Goal: Check status

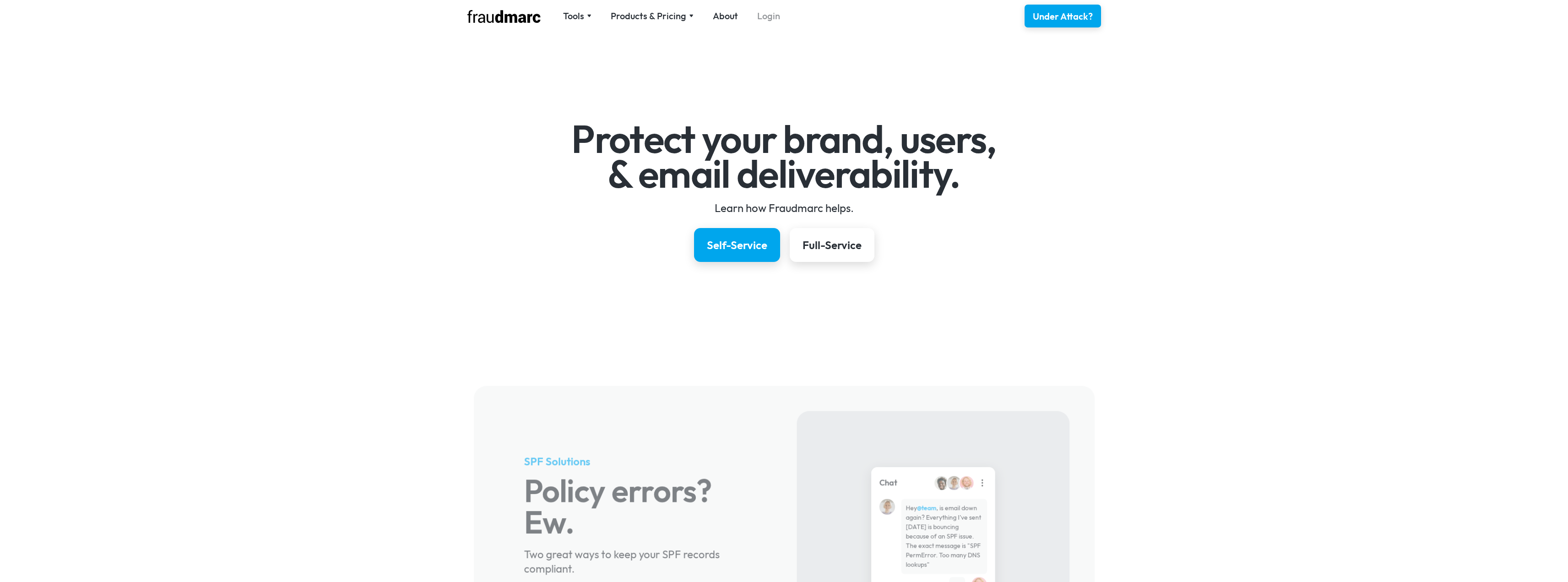
click at [771, 16] on link "Login" at bounding box center [769, 16] width 23 height 13
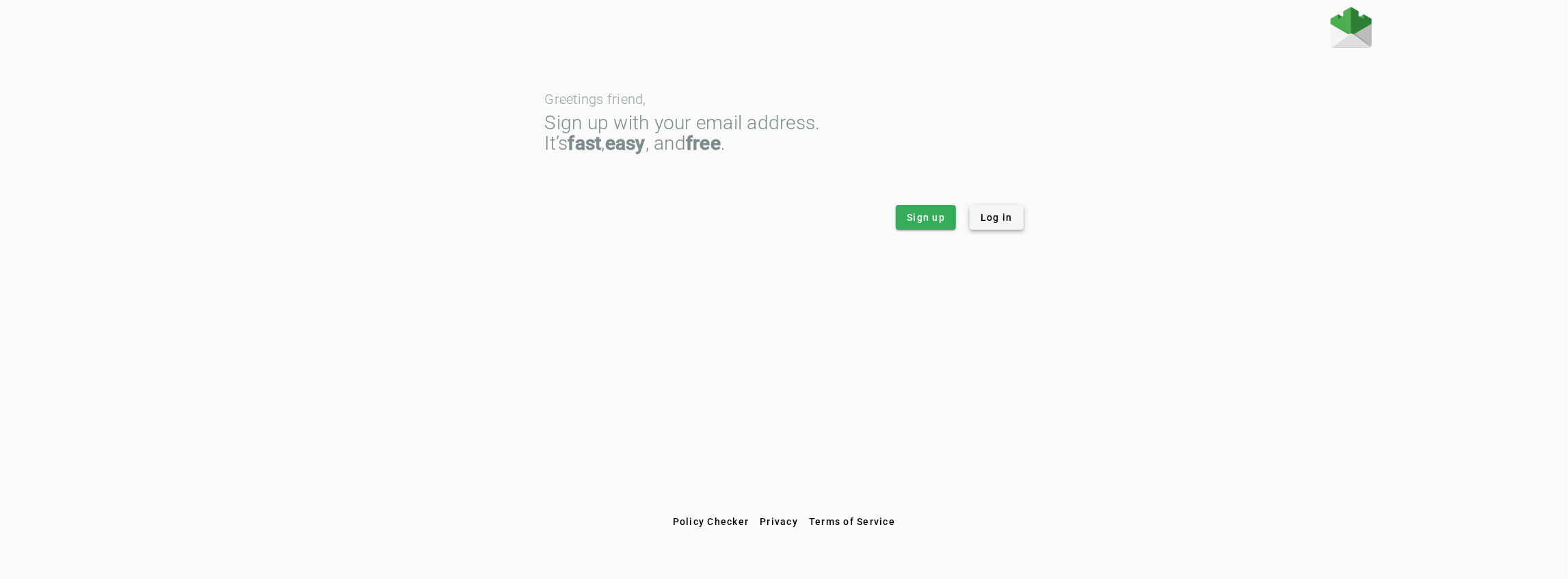
click at [987, 215] on span "Log in" at bounding box center [996, 217] width 32 height 14
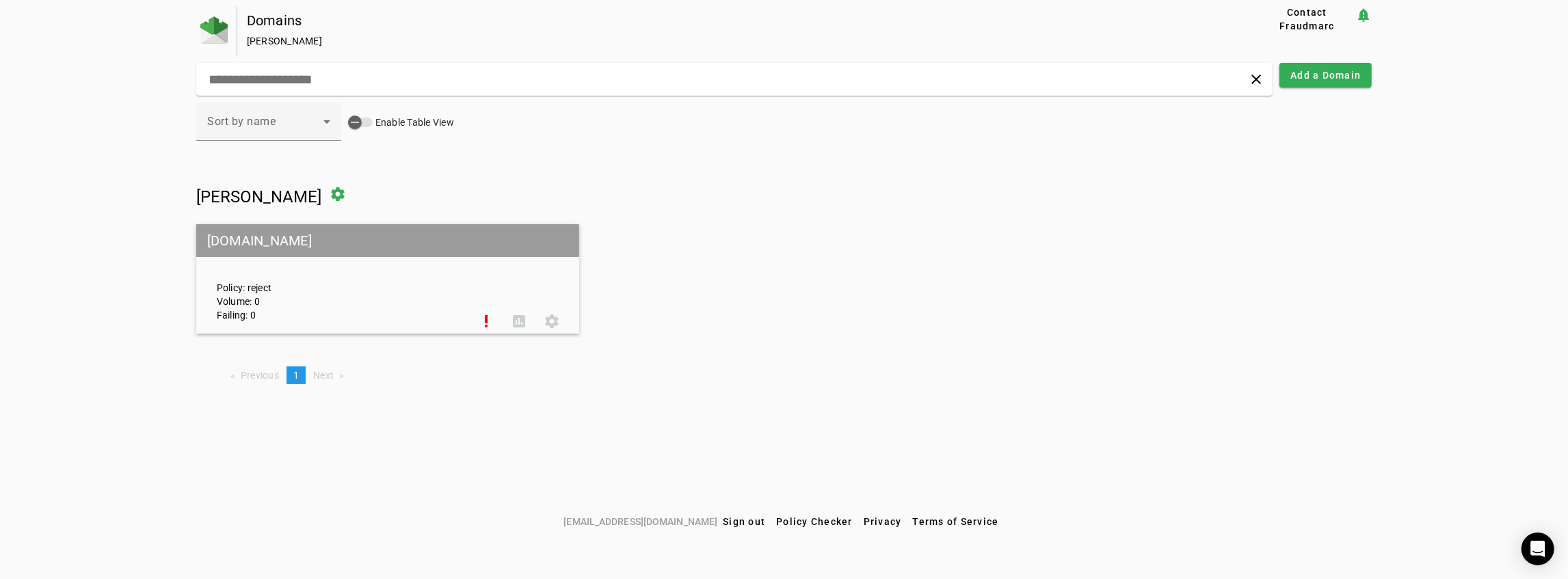
click at [276, 246] on mat-grid-tile-header "pahowhofcu.org" at bounding box center [387, 241] width 383 height 33
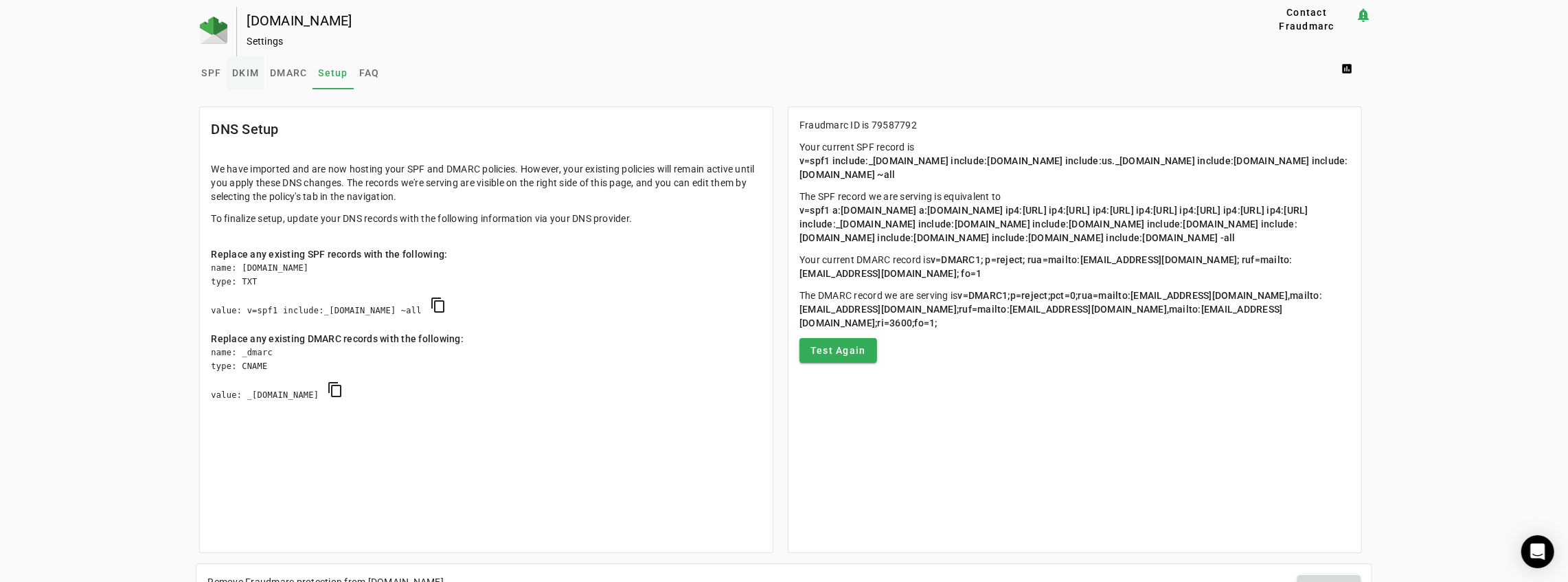
click at [246, 76] on span "DKIM" at bounding box center [245, 72] width 26 height 10
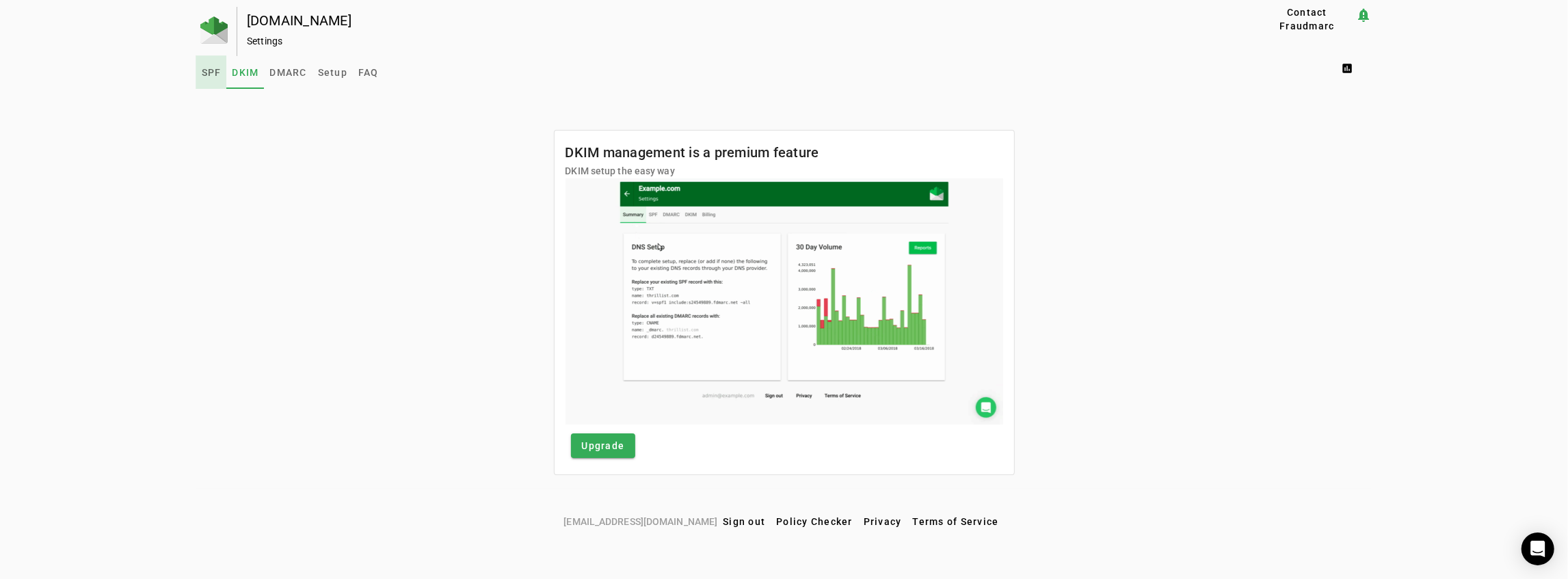
click at [196, 71] on link "SPF" at bounding box center [212, 73] width 31 height 33
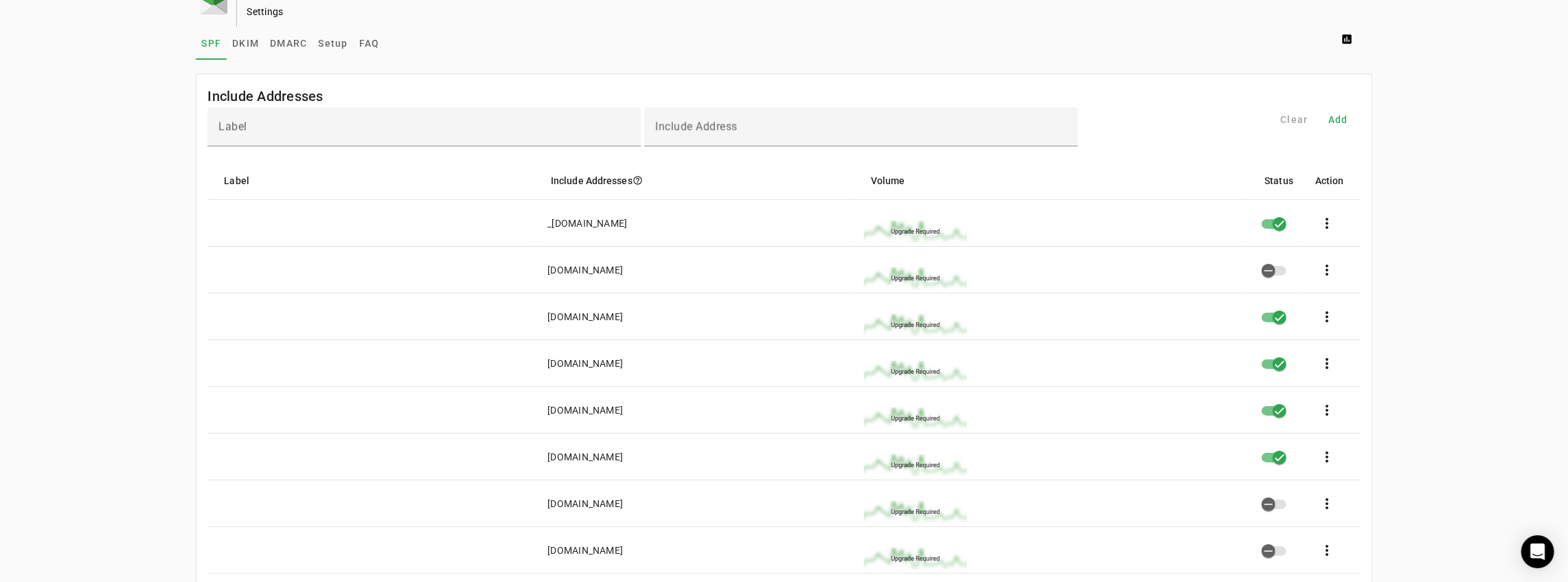
scroll to position [46, 0]
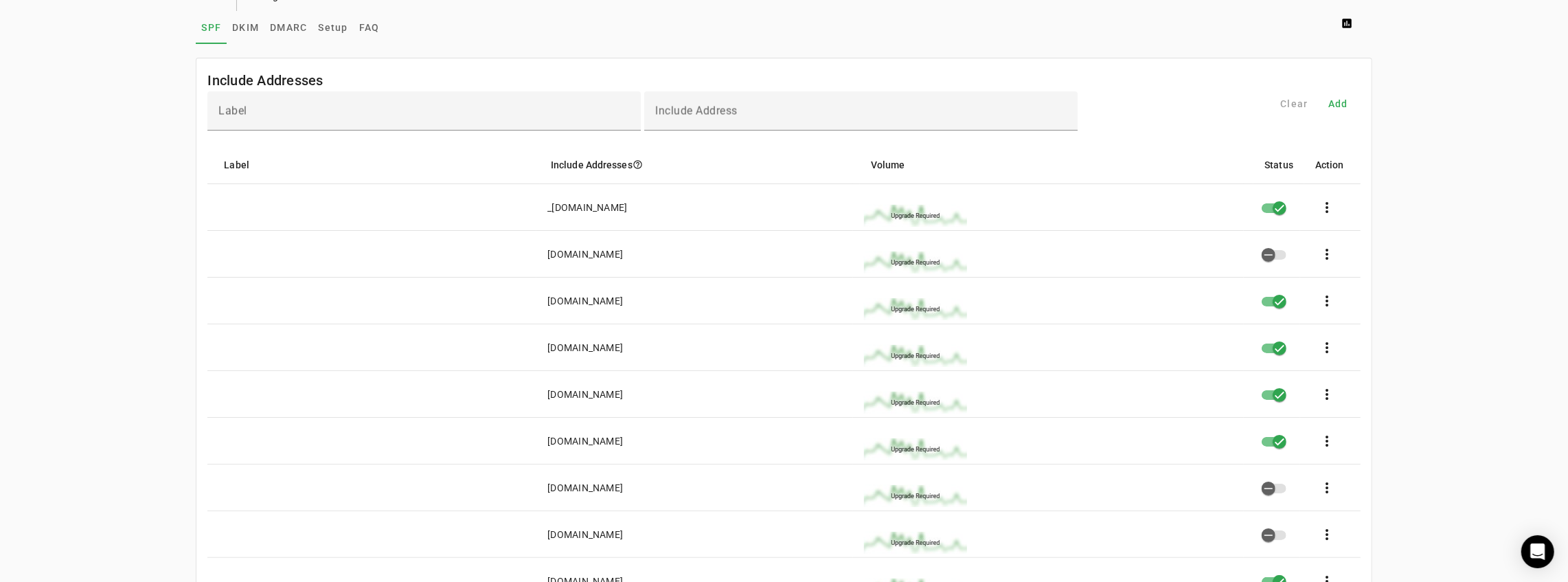
drag, startPoint x: 639, startPoint y: 348, endPoint x: 545, endPoint y: 348, distance: 94.0
click at [545, 348] on mat-cell "spf.US.exclaimer.net" at bounding box center [694, 347] width 317 height 47
copy div "spf.US.exclaimer.net"
